Goal: Find specific page/section: Find specific page/section

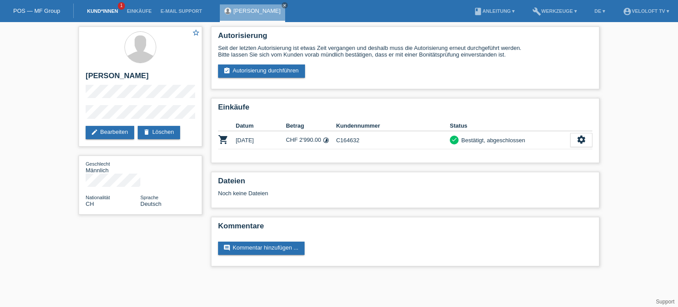
click at [103, 12] on link "Kund*innen" at bounding box center [103, 10] width 40 height 5
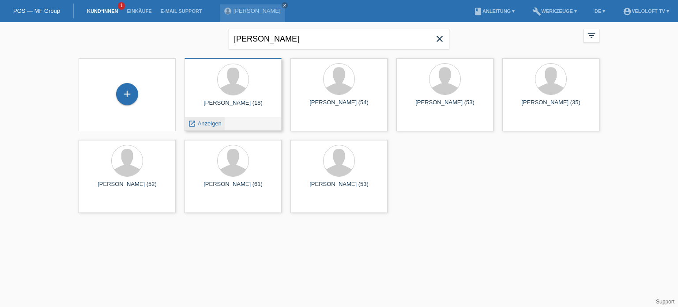
click at [212, 124] on span "Anzeigen" at bounding box center [210, 123] width 24 height 7
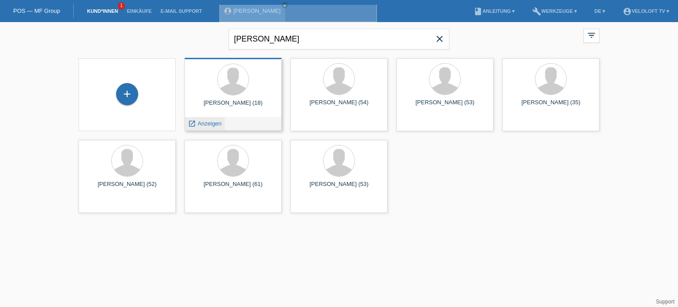
click at [212, 124] on div "David Petrevski (18) launch Anzeigen" at bounding box center [233, 94] width 97 height 73
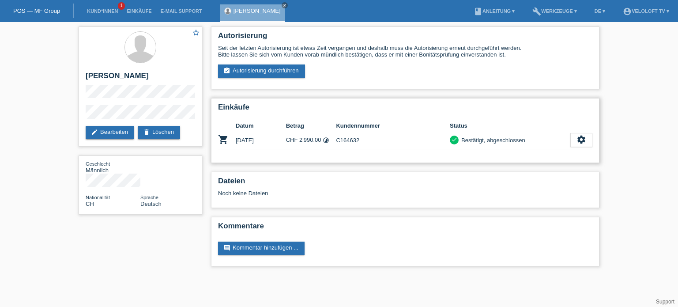
drag, startPoint x: 368, startPoint y: 140, endPoint x: 335, endPoint y: 138, distance: 33.1
click at [335, 138] on tr "shopping_cart [DATE] CHF 2'990.00 timelapse C164632 check settings" at bounding box center [405, 140] width 374 height 18
copy tr "C164632"
